Goal: Task Accomplishment & Management: Use online tool/utility

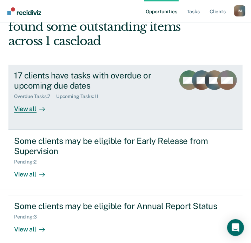
scroll to position [61, 0]
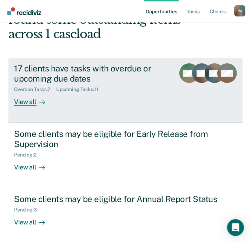
click at [28, 98] on div "View all" at bounding box center [33, 100] width 39 height 14
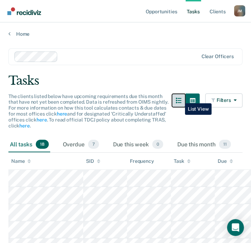
click at [180, 98] on icon "button" at bounding box center [179, 101] width 6 height 6
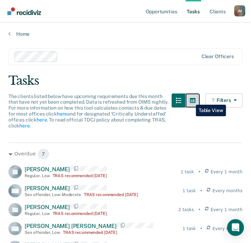
click at [190, 100] on icon "button" at bounding box center [193, 100] width 6 height 5
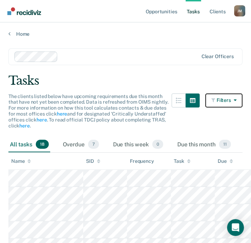
click at [217, 100] on button "Filters" at bounding box center [223, 101] width 37 height 14
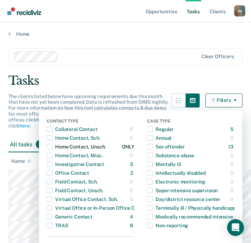
click at [51, 146] on span "button" at bounding box center [50, 147] width 6 height 6
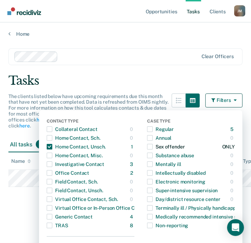
click at [150, 148] on span "button" at bounding box center [150, 147] width 6 height 6
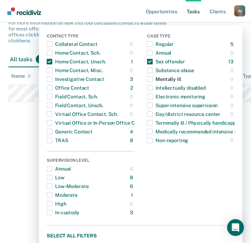
scroll to position [90, 0]
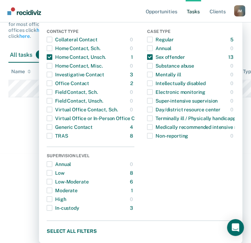
click at [29, 146] on main "Clear officers Tasks The clients listed below have upcoming requirements due th…" at bounding box center [125, 49] width 251 height 204
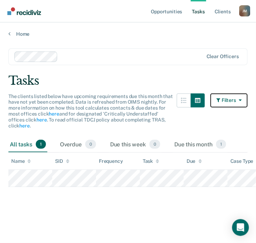
click at [231, 101] on button "Filters" at bounding box center [228, 101] width 37 height 14
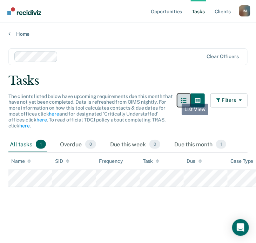
click at [176, 99] on div "The clients listed below have upcoming requirements due this month that have no…" at bounding box center [127, 116] width 239 height 44
click at [181, 105] on button "button" at bounding box center [184, 101] width 14 height 14
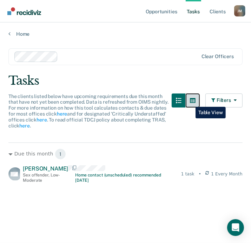
click at [190, 102] on icon "button" at bounding box center [193, 100] width 6 height 5
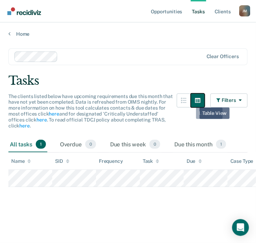
click at [194, 102] on button "button" at bounding box center [198, 101] width 14 height 14
click at [195, 103] on button "button" at bounding box center [198, 101] width 14 height 14
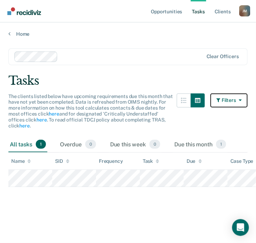
click at [233, 105] on button "Filters" at bounding box center [228, 101] width 37 height 14
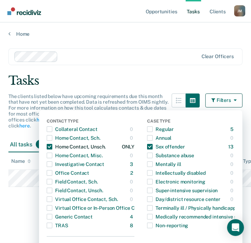
click at [51, 148] on span "button" at bounding box center [50, 147] width 6 height 6
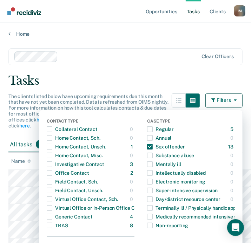
drag, startPoint x: 176, startPoint y: 56, endPoint x: 176, endPoint y: 62, distance: 5.6
click at [176, 60] on div at bounding box center [129, 57] width 137 height 8
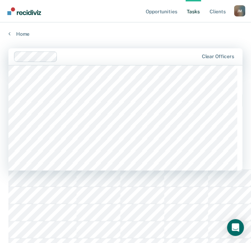
scroll to position [140, 0]
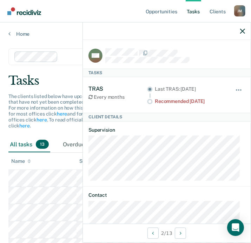
click at [59, 37] on main "Clear officers Tasks The clients listed below have upcoming requirements due th…" at bounding box center [125, 228] width 251 height 382
click at [243, 32] on icon "button" at bounding box center [242, 31] width 5 height 5
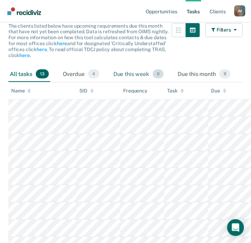
scroll to position [48, 0]
